Goal: Task Accomplishment & Management: Manage account settings

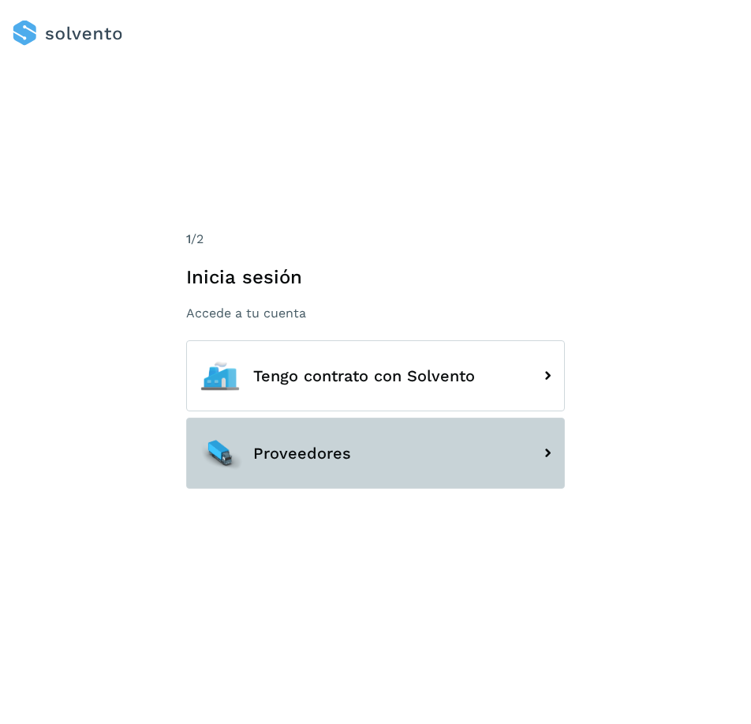
click at [268, 441] on button "Proveedores" at bounding box center [375, 452] width 379 height 71
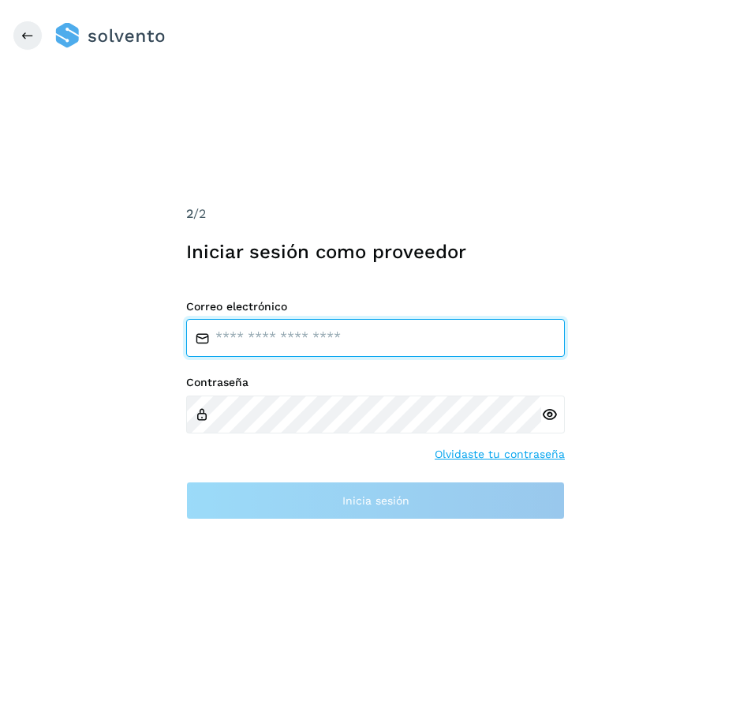
click at [277, 343] on input "email" at bounding box center [375, 338] width 379 height 38
type input "**********"
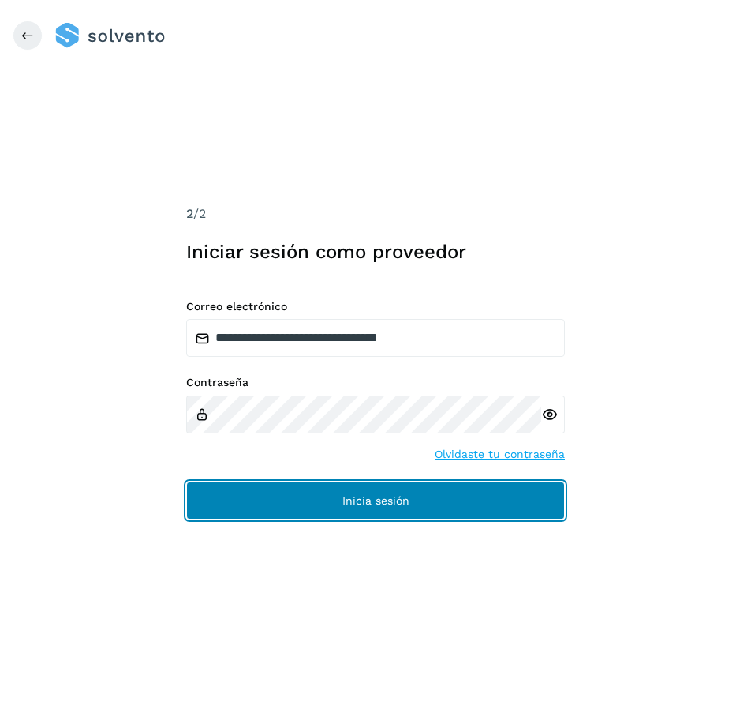
click at [208, 483] on button "Inicia sesión" at bounding box center [375, 500] width 379 height 38
